Goal: Communication & Community: Answer question/provide support

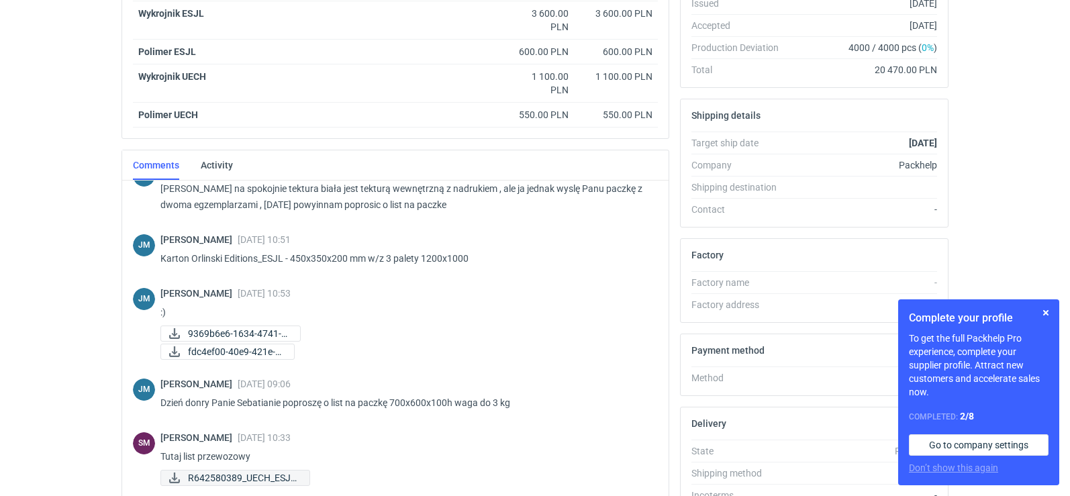
scroll to position [651, 0]
click at [219, 475] on span "R642580389_UECH_ESJL..." at bounding box center [243, 478] width 111 height 15
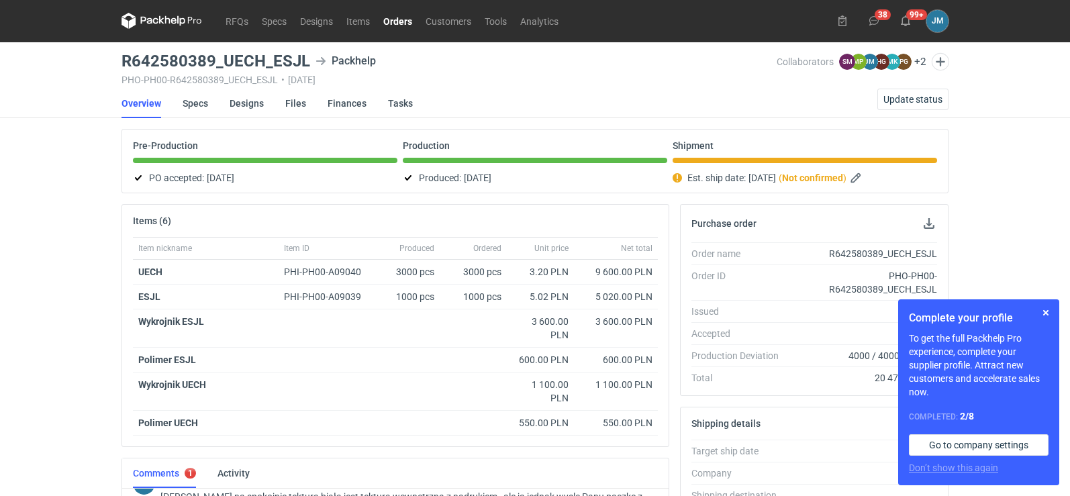
scroll to position [0, 0]
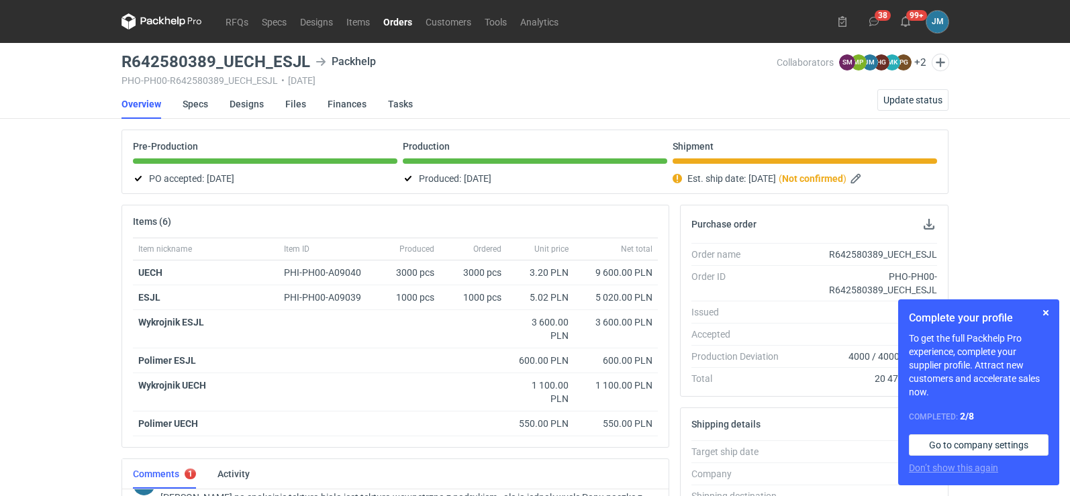
click at [138, 22] on icon at bounding box center [162, 21] width 81 height 16
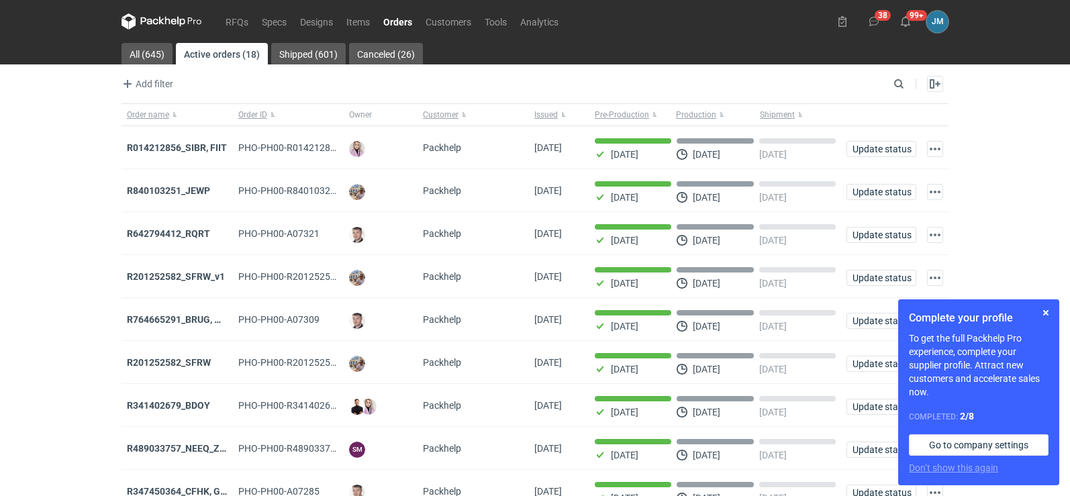
click at [156, 19] on icon at bounding box center [149, 20] width 17 height 7
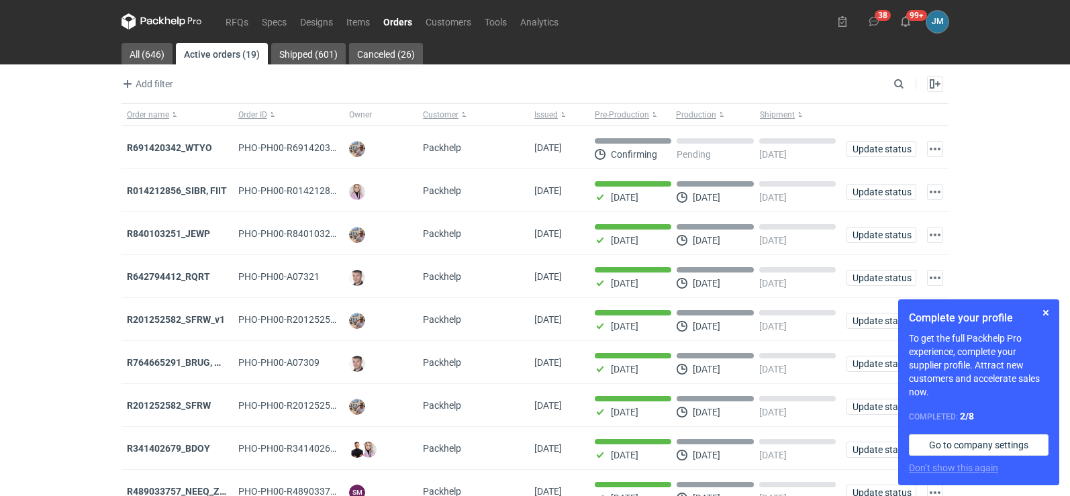
click at [154, 25] on icon at bounding box center [162, 21] width 81 height 16
drag, startPoint x: 1053, startPoint y: 313, endPoint x: 1033, endPoint y: 301, distance: 22.9
click at [1053, 313] on button "button" at bounding box center [1046, 313] width 16 height 16
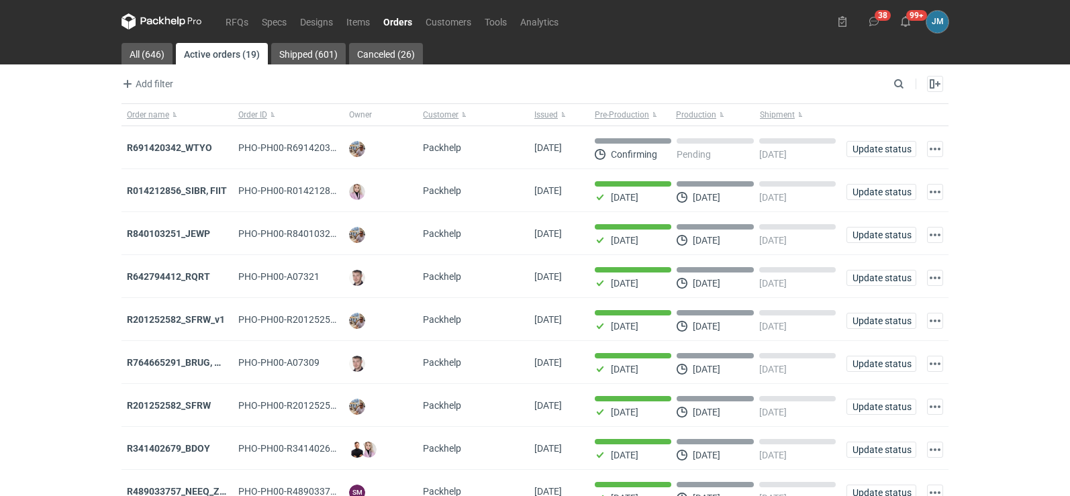
click at [179, 144] on strong "R691420342_WTYO" at bounding box center [169, 147] width 85 height 11
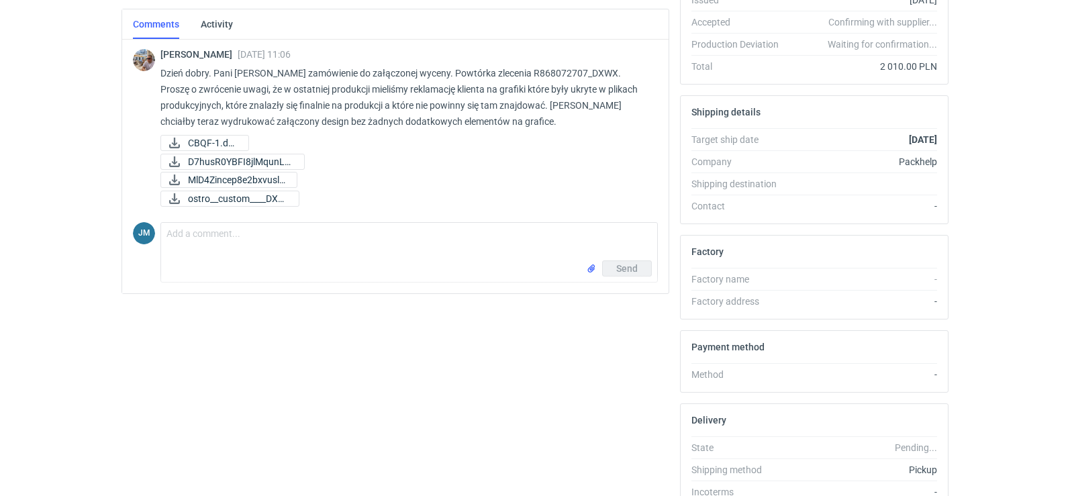
scroll to position [30, 0]
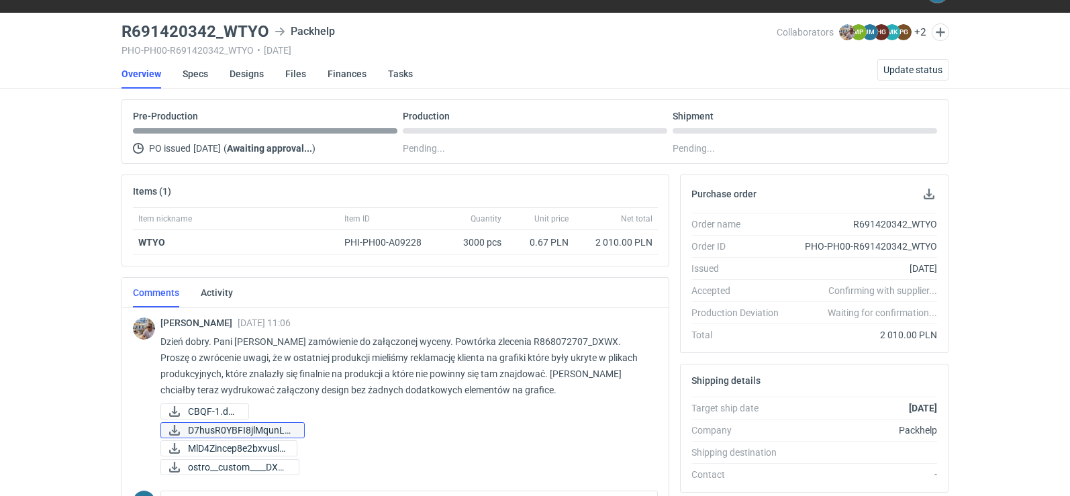
click at [214, 430] on span "D7husR0YBFI8jlMqunLK..." at bounding box center [240, 430] width 105 height 15
click at [271, 442] on span "MlD4Zincep8e2bxvuslv..." at bounding box center [237, 448] width 98 height 15
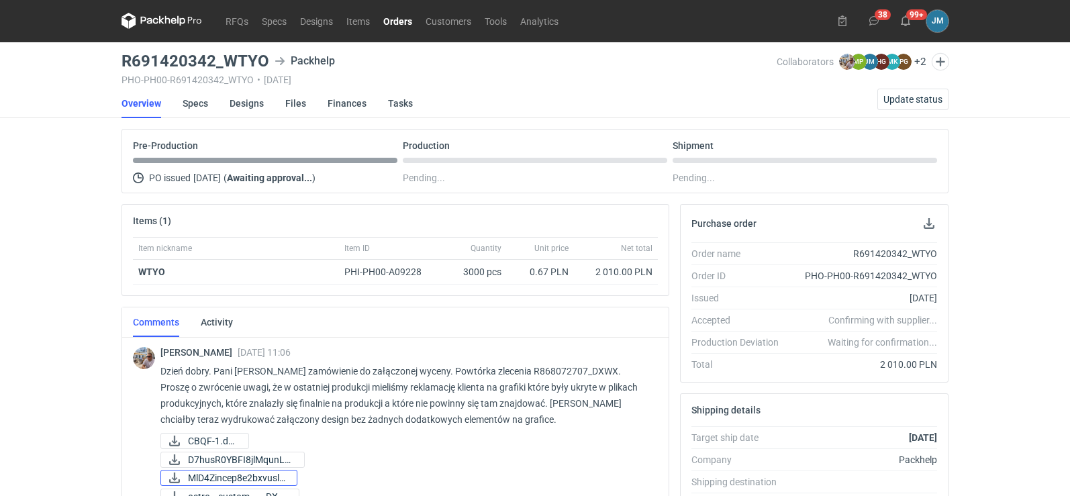
scroll to position [0, 0]
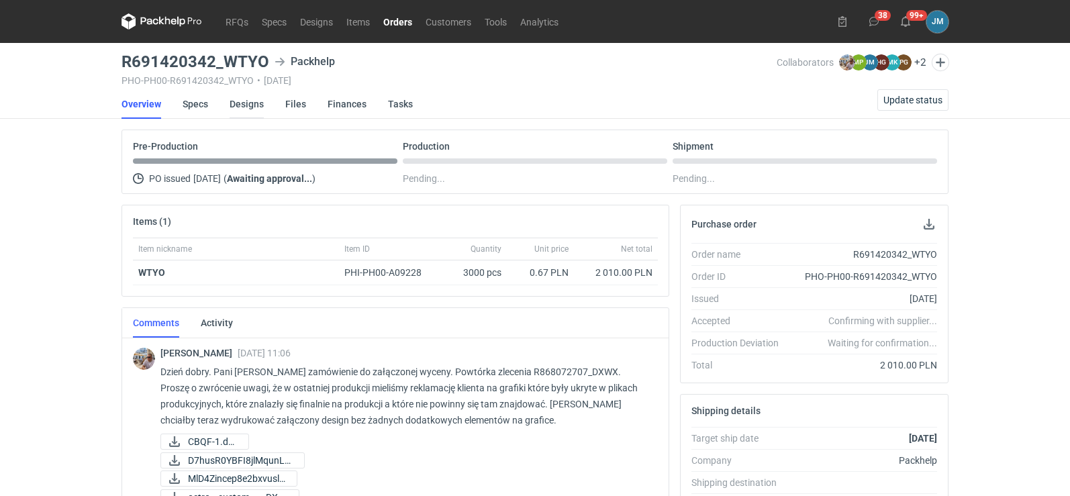
click at [236, 102] on link "Designs" at bounding box center [247, 104] width 34 height 30
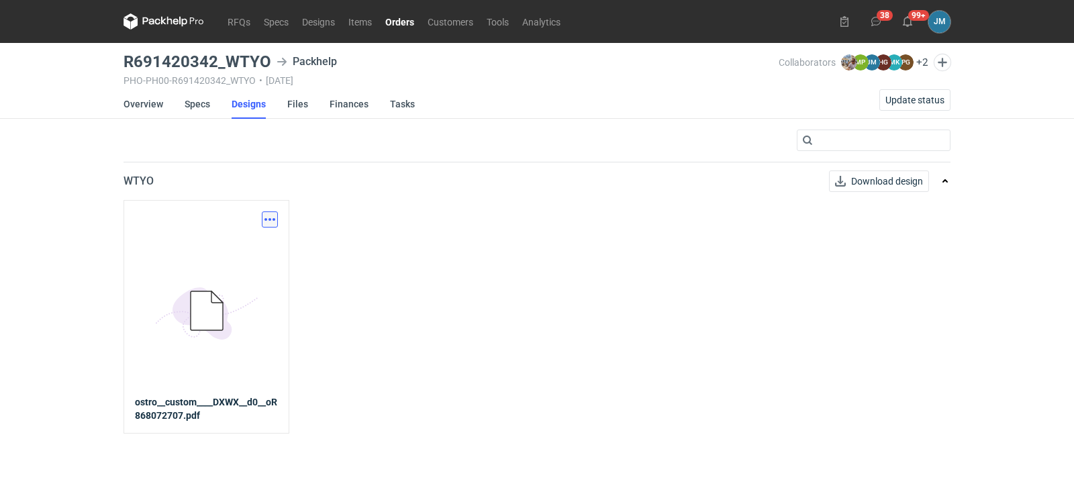
click at [271, 219] on button "button" at bounding box center [270, 220] width 16 height 16
click at [234, 259] on link "Download design part" at bounding box center [211, 248] width 124 height 21
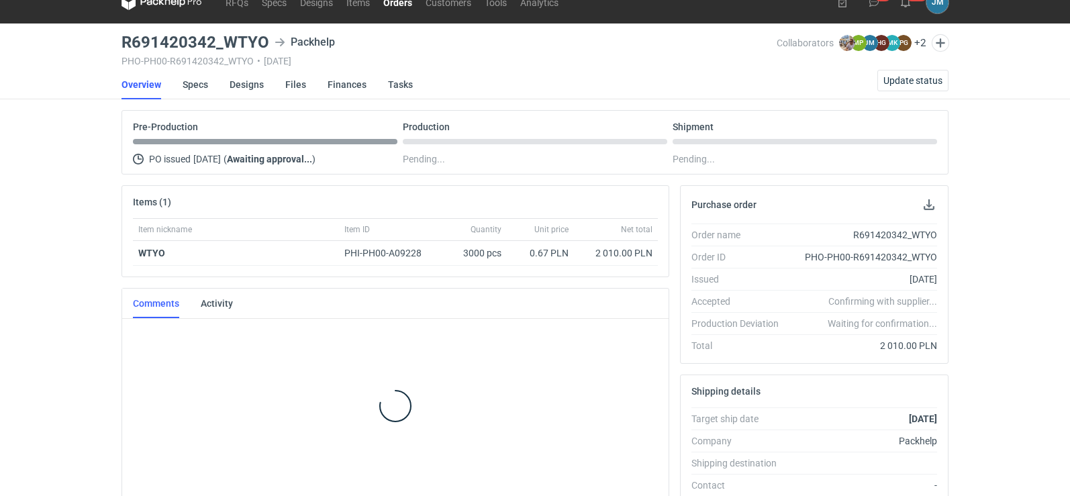
scroll to position [288, 0]
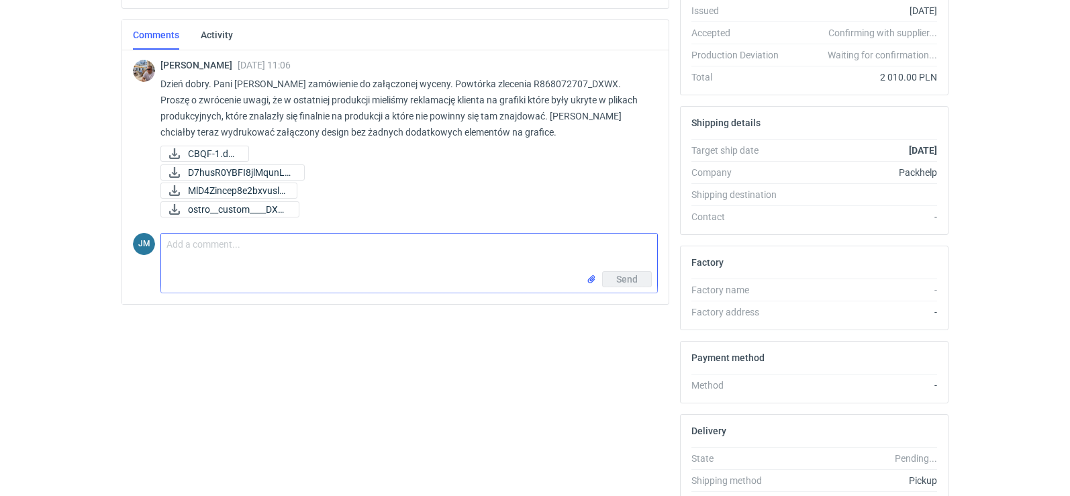
click at [254, 265] on textarea "Comment message" at bounding box center [409, 253] width 496 height 38
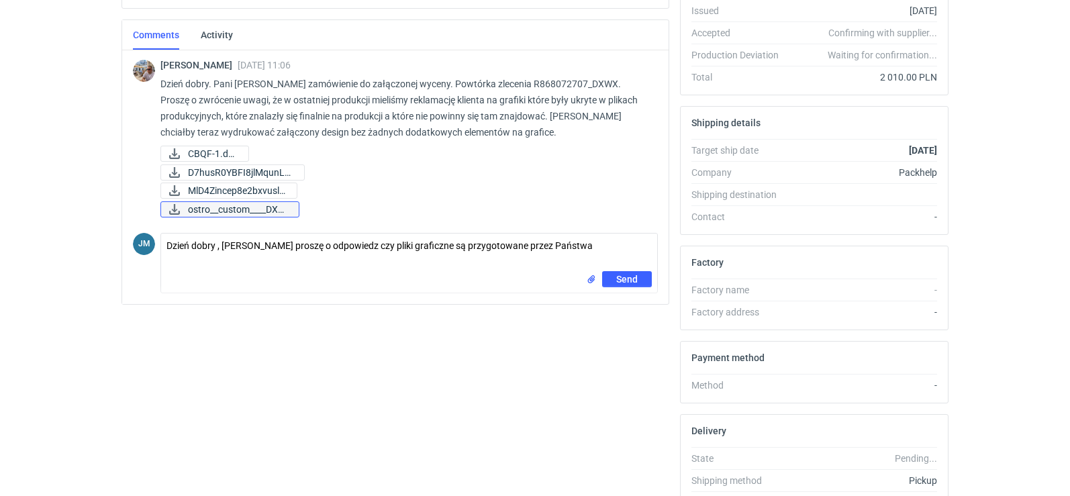
click at [229, 213] on span "ostro__custom____DXW..." at bounding box center [238, 209] width 100 height 15
drag, startPoint x: 629, startPoint y: 244, endPoint x: 557, endPoint y: 242, distance: 72.5
click at [557, 242] on textarea "Dzień dobry , [PERSON_NAME] proszę o odpowiedz czy pliki graficzne są przygotow…" at bounding box center [409, 253] width 496 height 38
type textarea "Dzień dobry , [PERSON_NAME] proszę o przesłanie plików bez ukrytych grafik"
click at [650, 286] on button "Send" at bounding box center [627, 279] width 50 height 16
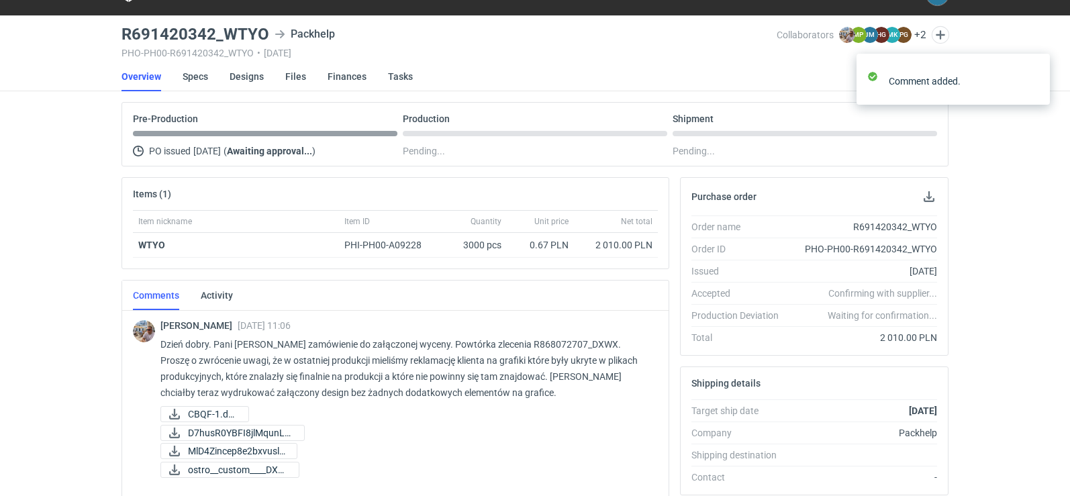
scroll to position [0, 0]
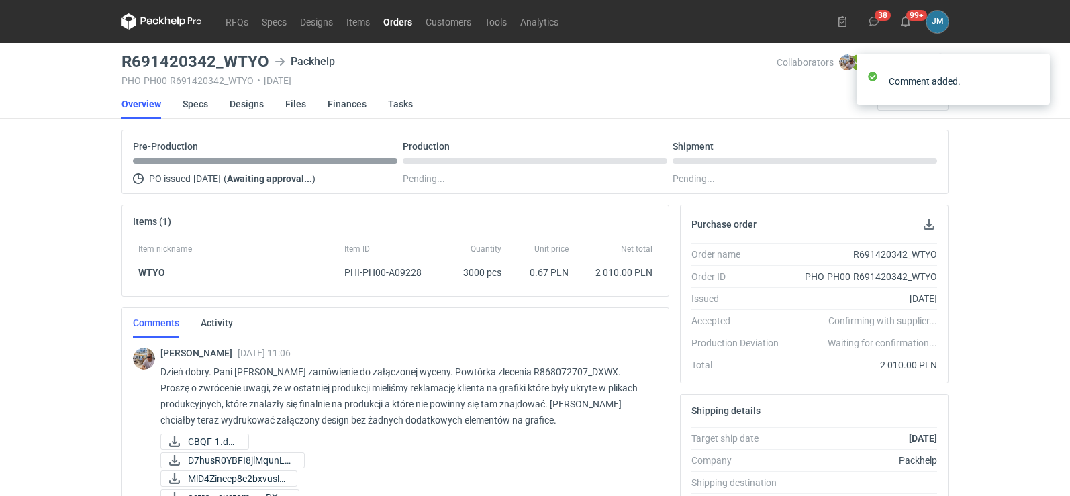
click at [179, 21] on icon at bounding box center [162, 21] width 81 height 16
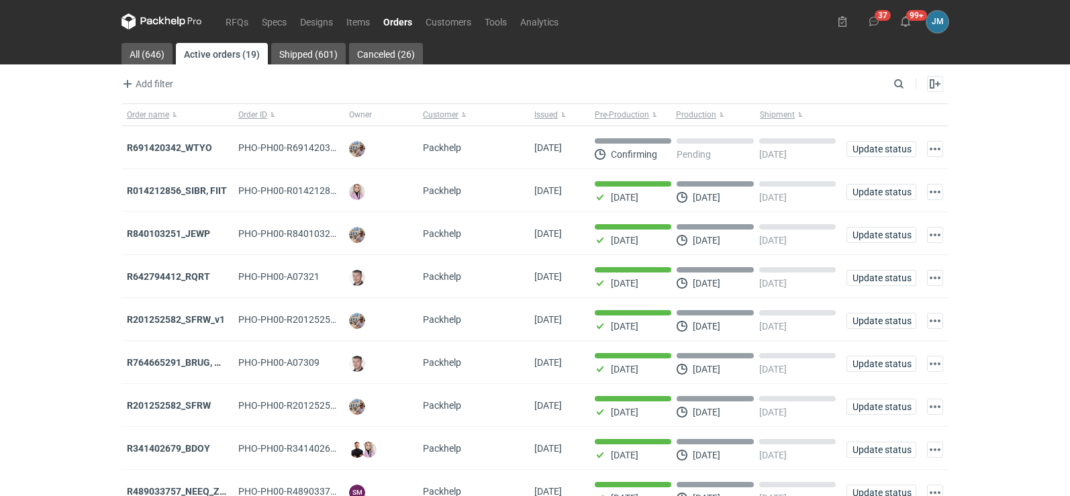
click at [1025, 145] on div "RFQs Specs Designs Items Orders Customers Tools Analytics 37 99+ [PERSON_NAME] …" at bounding box center [535, 248] width 1070 height 496
click at [148, 25] on icon at bounding box center [162, 21] width 81 height 16
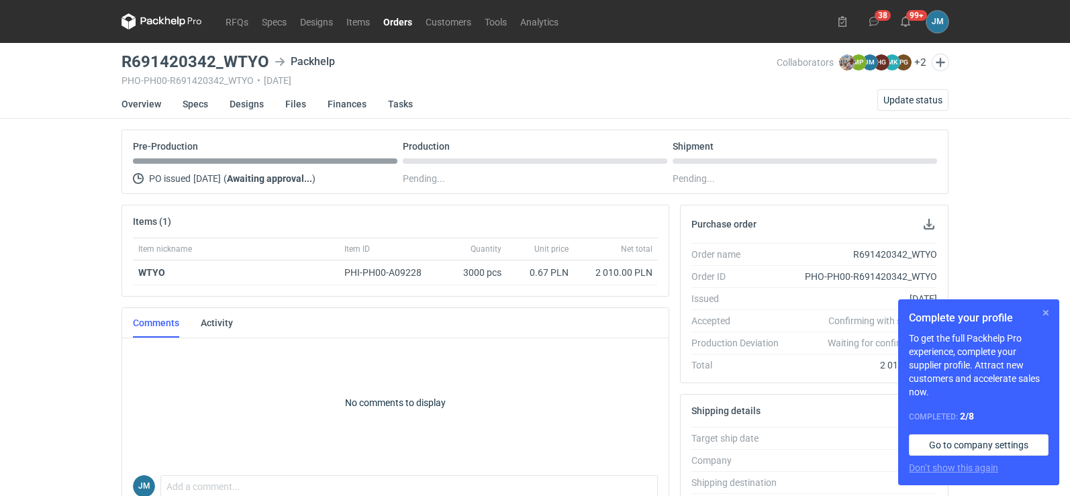
click at [1052, 312] on button "button" at bounding box center [1046, 313] width 16 height 16
